Goal: Transaction & Acquisition: Subscribe to service/newsletter

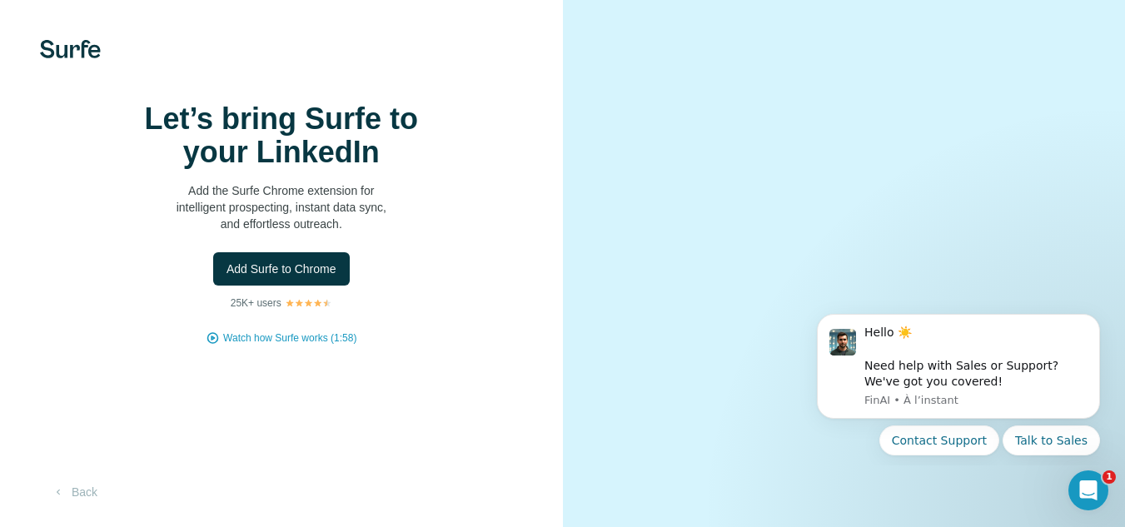
drag, startPoint x: 899, startPoint y: 142, endPoint x: 570, endPoint y: 118, distance: 329.8
click at [570, 118] on div at bounding box center [844, 263] width 563 height 527
click at [306, 277] on span "Add Surfe to Chrome" at bounding box center [281, 269] width 110 height 17
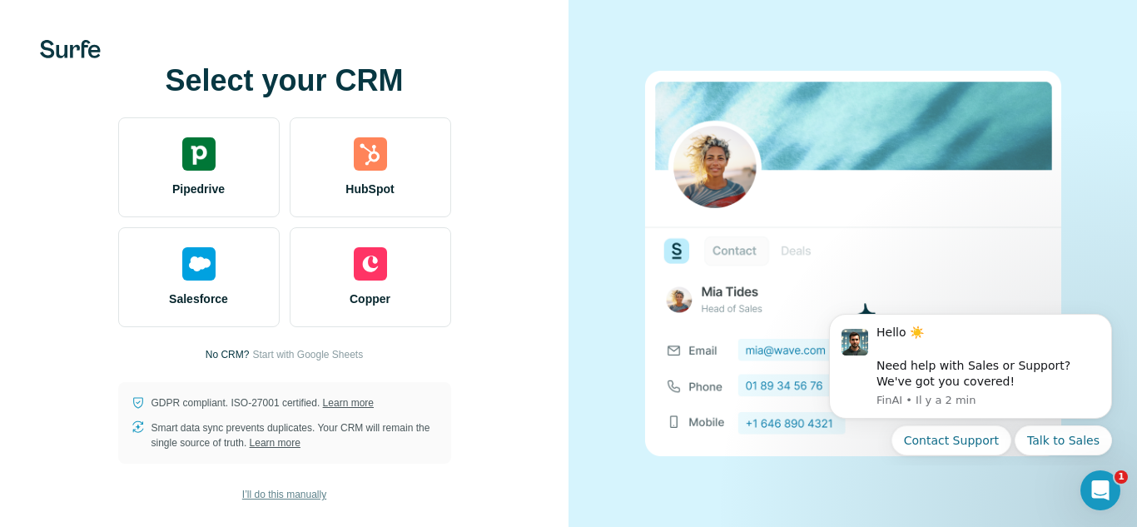
click at [258, 495] on span "I’ll do this manually" at bounding box center [284, 494] width 84 height 15
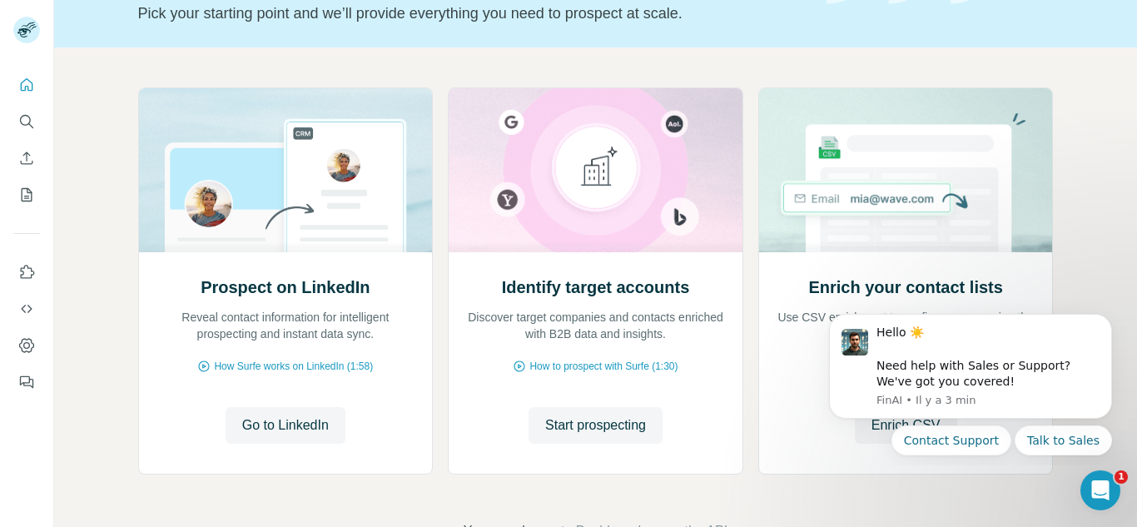
scroll to position [122, 0]
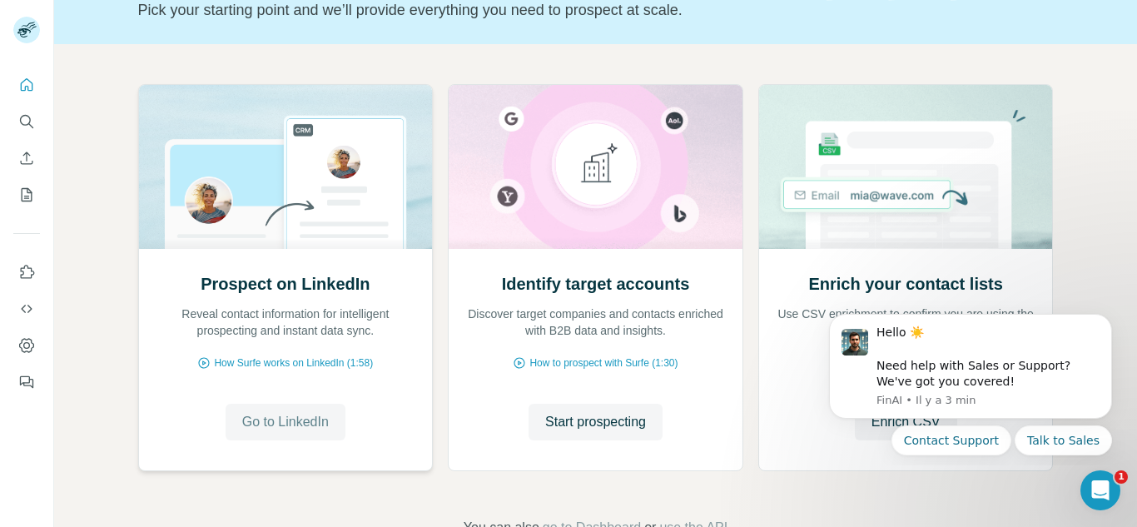
click at [291, 423] on span "Go to LinkedIn" at bounding box center [285, 422] width 87 height 20
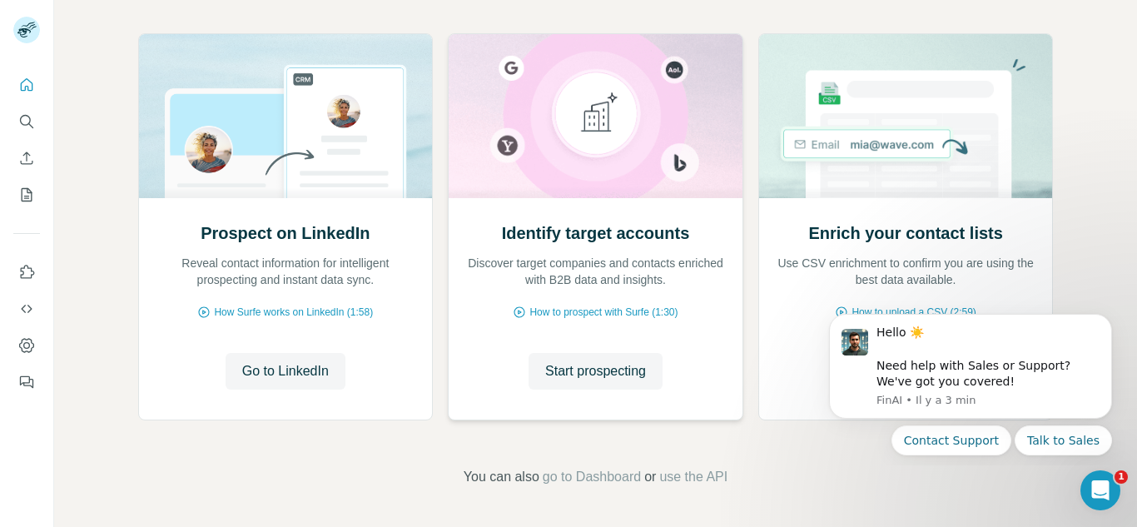
scroll to position [0, 0]
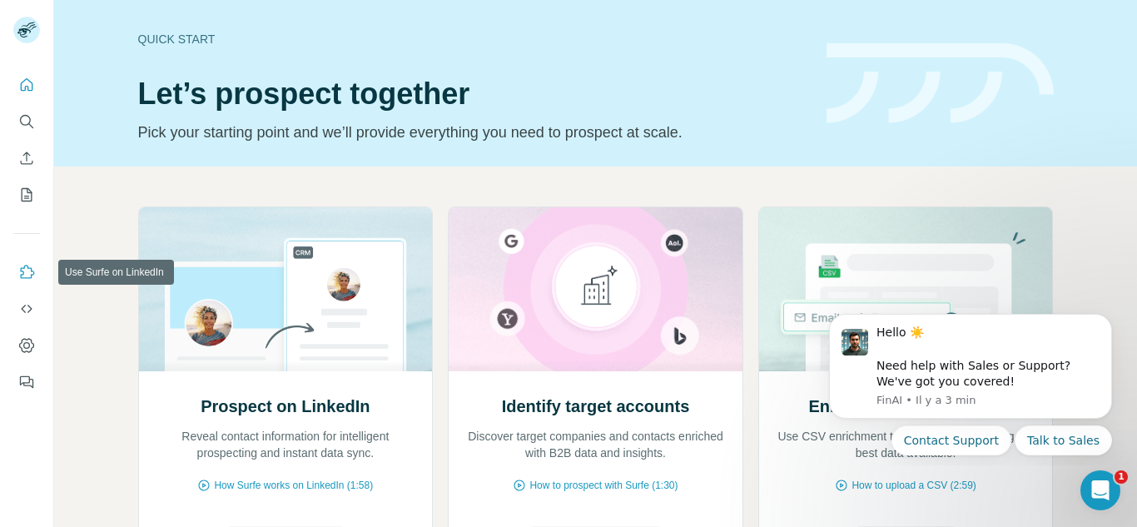
click at [25, 274] on icon "Use Surfe on LinkedIn" at bounding box center [26, 272] width 17 height 17
